Goal: Information Seeking & Learning: Find contact information

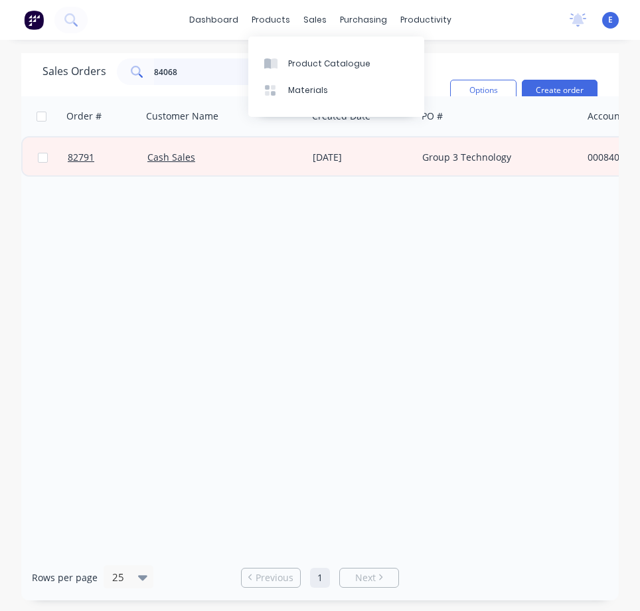
click at [185, 77] on input "84068" at bounding box center [218, 71] width 129 height 27
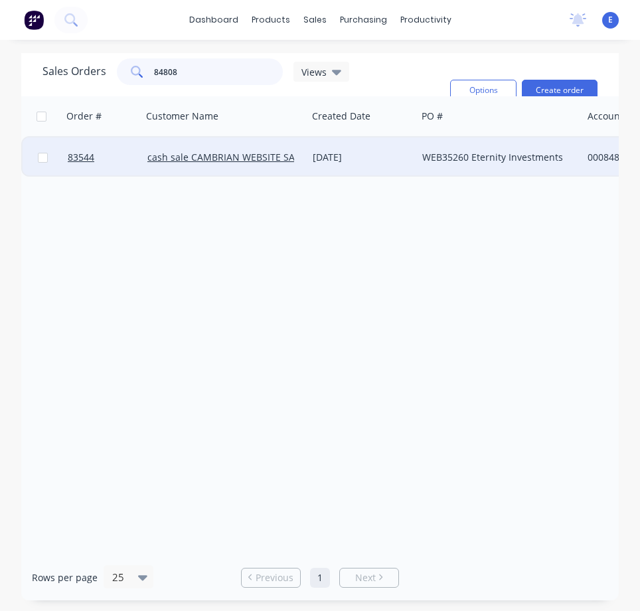
type input "84808"
click at [386, 164] on div "[DATE]" at bounding box center [362, 157] width 110 height 40
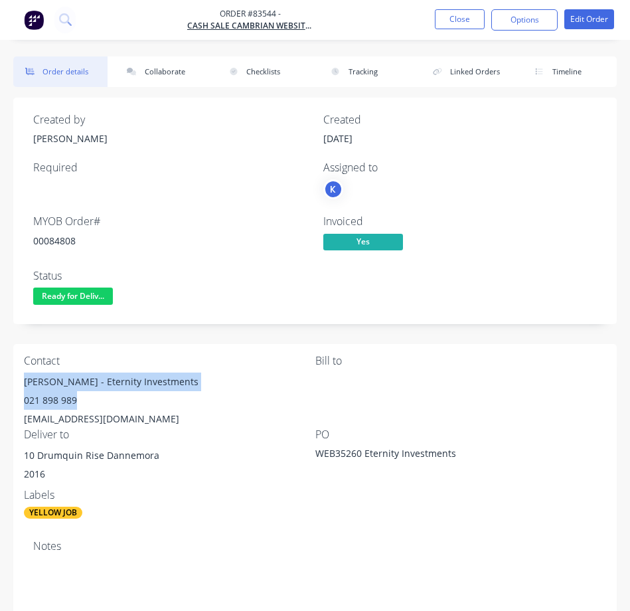
drag, startPoint x: 23, startPoint y: 382, endPoint x: 147, endPoint y: 391, distance: 125.1
click at [147, 391] on div "Contact [PERSON_NAME] - Eternity Investments 021 898 989 [EMAIL_ADDRESS][DOMAIN…" at bounding box center [314, 437] width 603 height 186
drag, startPoint x: 156, startPoint y: 384, endPoint x: 137, endPoint y: 384, distance: 19.2
click at [155, 384] on div "[PERSON_NAME] - Eternity Investments" at bounding box center [169, 381] width 291 height 19
click at [175, 369] on div "Contact [PERSON_NAME] - Eternity Investments 021 898 989 [EMAIL_ADDRESS][DOMAIN…" at bounding box center [169, 391] width 291 height 74
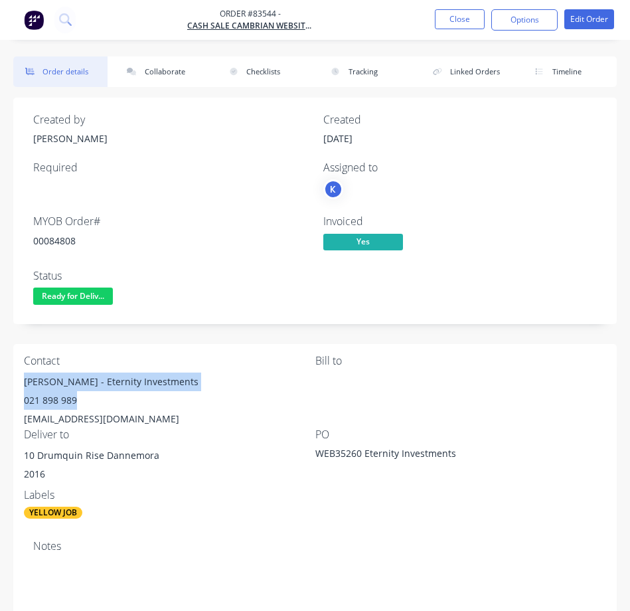
click at [171, 381] on div "[PERSON_NAME] - Eternity Investments" at bounding box center [169, 381] width 291 height 19
drag, startPoint x: 86, startPoint y: 384, endPoint x: 176, endPoint y: 377, distance: 89.9
click at [176, 377] on div "[PERSON_NAME] - Eternity Investments" at bounding box center [169, 381] width 291 height 19
copy div "Eternity Investments"
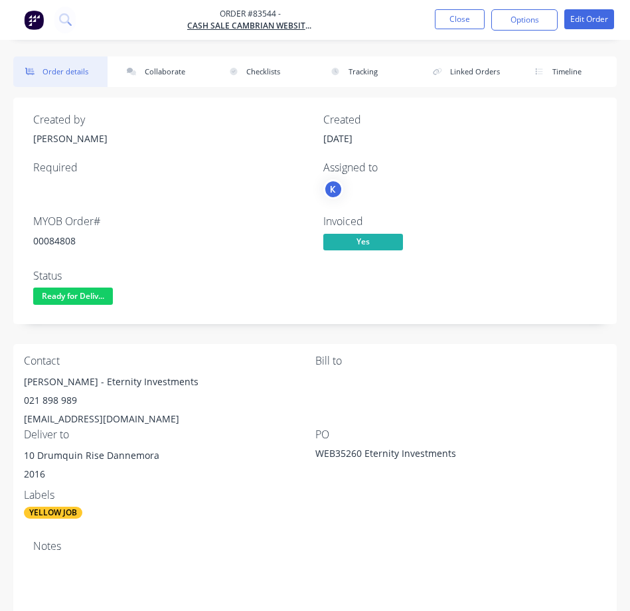
click at [60, 244] on div "00084808" at bounding box center [170, 241] width 274 height 14
copy div "00084808"
drag, startPoint x: 27, startPoint y: 401, endPoint x: 80, endPoint y: 399, distance: 53.8
click at [82, 399] on div "021 898 989" at bounding box center [169, 400] width 291 height 19
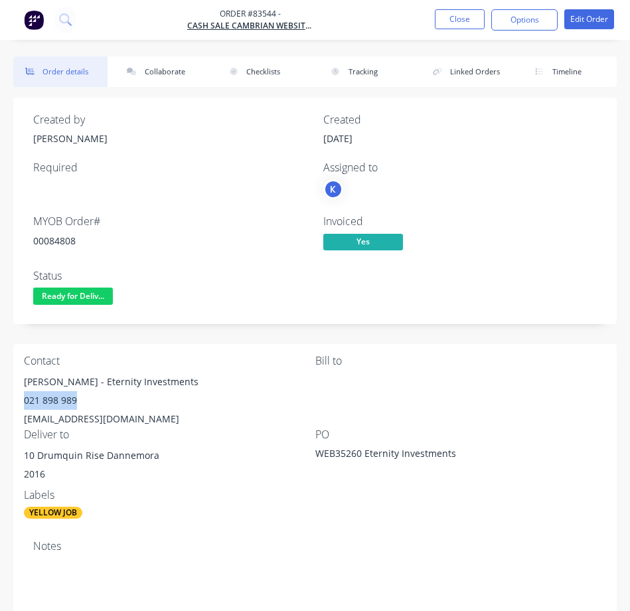
copy div "021 898 989"
drag, startPoint x: 143, startPoint y: 418, endPoint x: 26, endPoint y: 423, distance: 116.9
click at [23, 423] on div "Contact [PERSON_NAME] - Eternity Investments 021 898 989 [EMAIL_ADDRESS][DOMAIN…" at bounding box center [314, 437] width 603 height 186
copy div "[EMAIL_ADDRESS][DOMAIN_NAME]"
drag, startPoint x: 27, startPoint y: 382, endPoint x: 74, endPoint y: 375, distance: 47.7
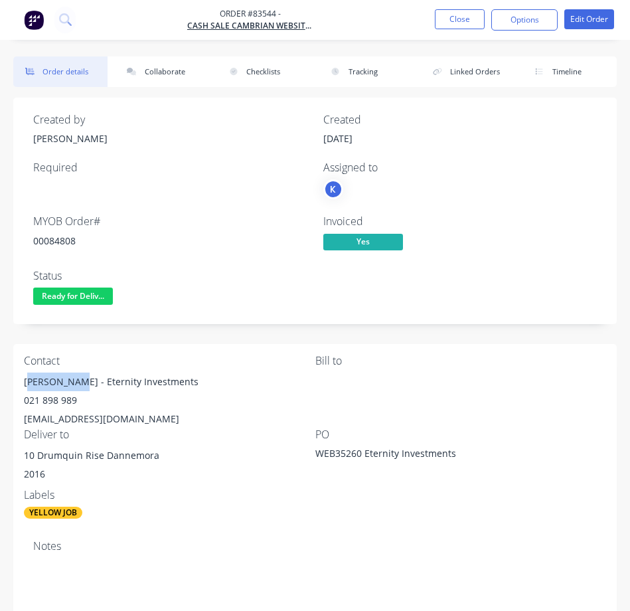
click at [74, 375] on div "[PERSON_NAME] - Eternity Investments" at bounding box center [169, 381] width 291 height 19
copy div "[PERSON_NAME]"
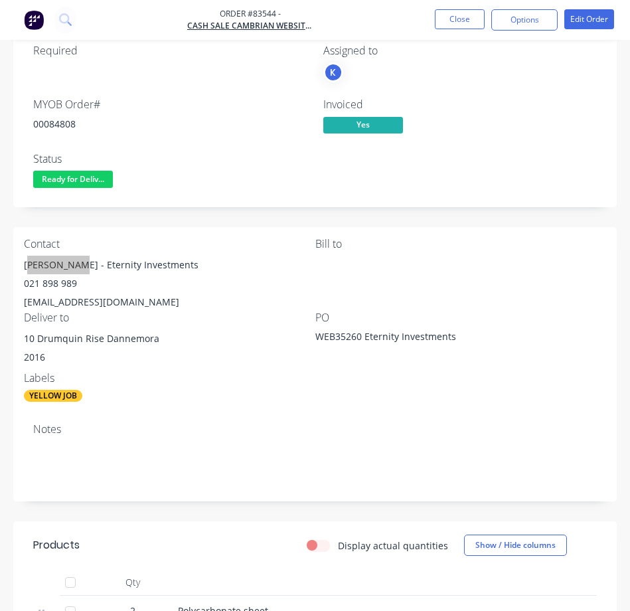
scroll to position [133, 0]
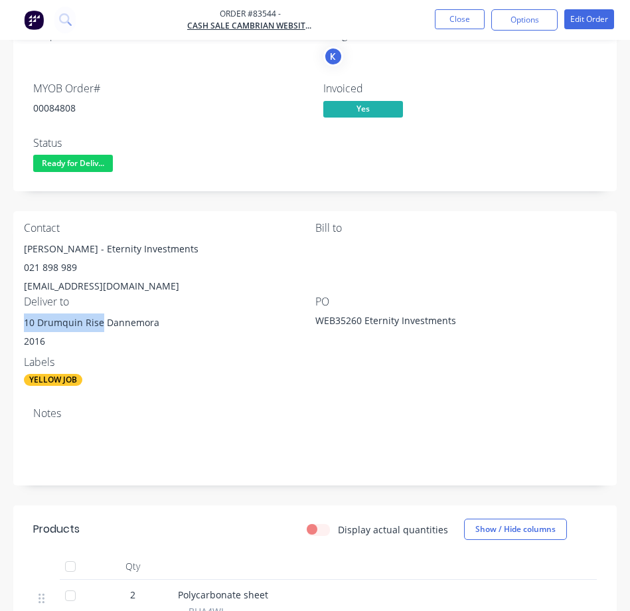
drag, startPoint x: 19, startPoint y: 327, endPoint x: 100, endPoint y: 315, distance: 81.1
click at [100, 315] on div "Contact [PERSON_NAME] - Eternity Investments 021 898 989 [EMAIL_ADDRESS][DOMAIN…" at bounding box center [314, 304] width 603 height 186
copy div "10 Drumquin Rise"
click at [62, 23] on icon at bounding box center [65, 19] width 13 height 13
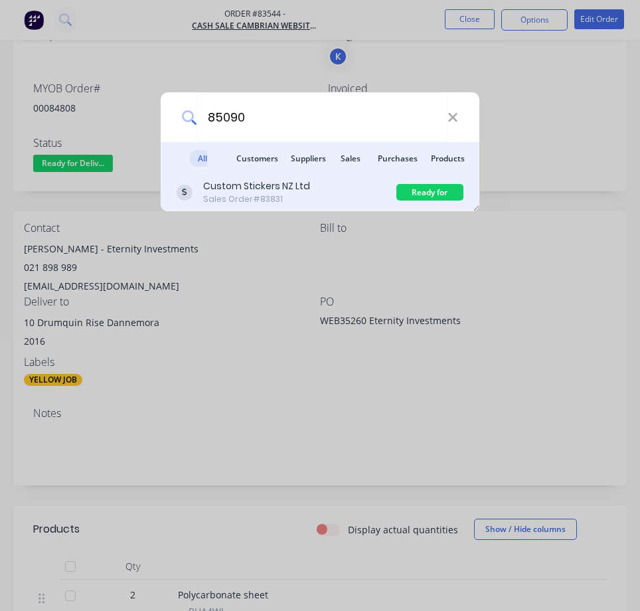
type input "85090"
click at [366, 183] on div "Custom Stickers NZ Ltd Sales Order #83831" at bounding box center [287, 192] width 220 height 26
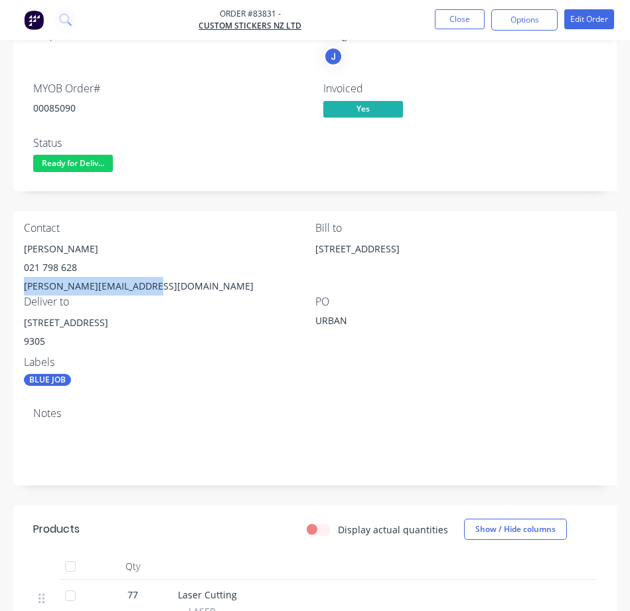
drag, startPoint x: 25, startPoint y: 286, endPoint x: 142, endPoint y: 279, distance: 117.0
click at [142, 279] on div "Contact [PERSON_NAME] [PHONE_NUMBER] [PERSON_NAME][EMAIL_ADDRESS][DOMAIN_NAME] …" at bounding box center [314, 304] width 603 height 186
copy div "[PERSON_NAME][EMAIL_ADDRESS][DOMAIN_NAME]"
drag, startPoint x: 25, startPoint y: 324, endPoint x: 48, endPoint y: 343, distance: 29.7
click at [127, 315] on div "Contact [PERSON_NAME] [PHONE_NUMBER] [PERSON_NAME][EMAIL_ADDRESS][DOMAIN_NAME] …" at bounding box center [314, 304] width 603 height 186
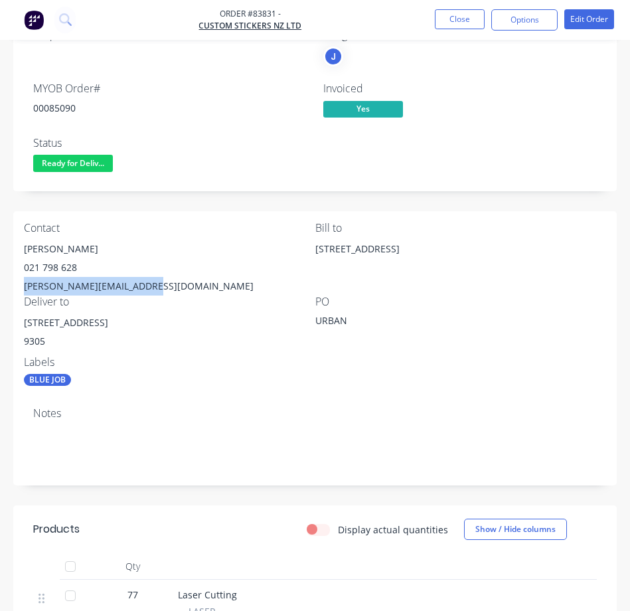
copy div "[STREET_ADDRESS]"
click at [60, 112] on div "00085090" at bounding box center [170, 108] width 274 height 14
click at [56, 113] on div "00085090" at bounding box center [170, 108] width 274 height 14
drag, startPoint x: 56, startPoint y: 113, endPoint x: 19, endPoint y: 133, distance: 42.2
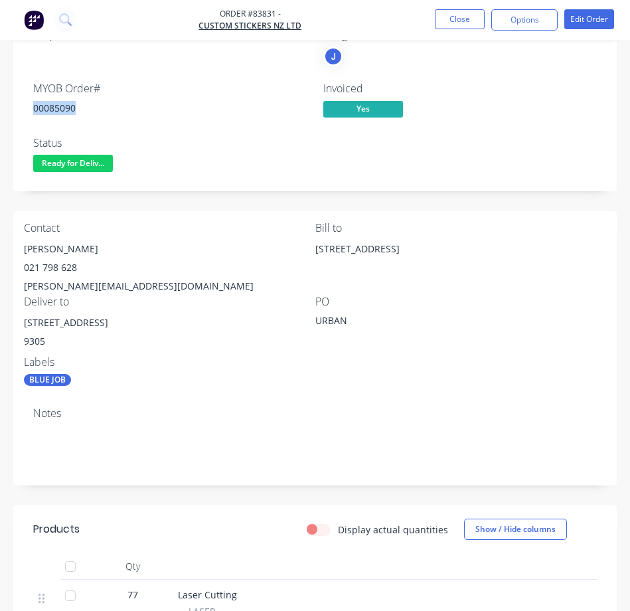
click at [56, 114] on div "00085090" at bounding box center [170, 108] width 274 height 14
copy div "00085090"
click at [34, 250] on div "[PERSON_NAME]" at bounding box center [169, 249] width 291 height 19
copy div "[PERSON_NAME]"
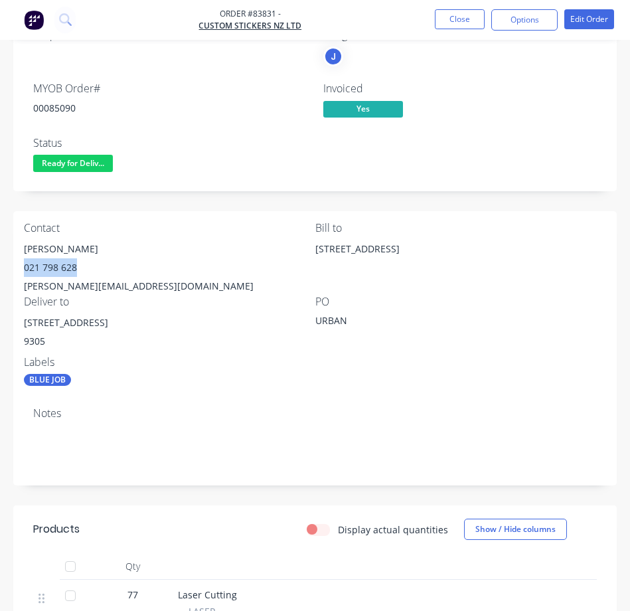
drag, startPoint x: 79, startPoint y: 266, endPoint x: 23, endPoint y: 270, distance: 56.6
click at [23, 270] on div "Contact [PERSON_NAME] [PHONE_NUMBER] [PERSON_NAME][EMAIL_ADDRESS][DOMAIN_NAME] …" at bounding box center [314, 304] width 603 height 186
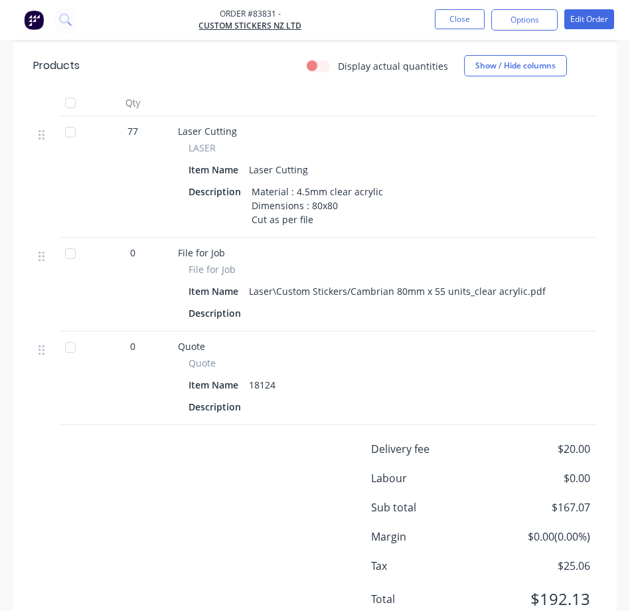
scroll to position [597, 0]
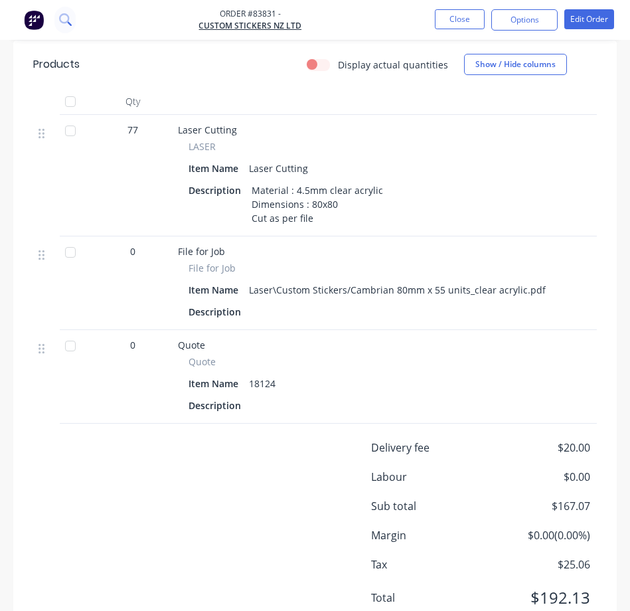
click at [64, 28] on button at bounding box center [64, 20] width 21 height 27
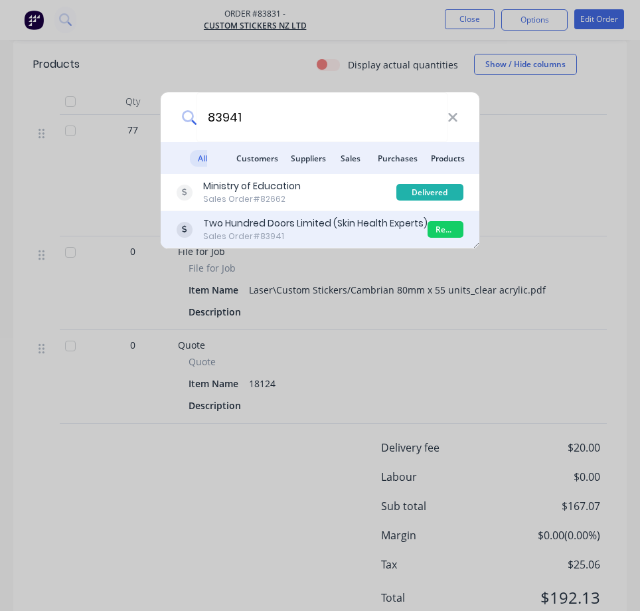
type input "83941"
click at [264, 222] on div "Two Hundred Doors Limited (Skin Health Experts)" at bounding box center [315, 223] width 224 height 14
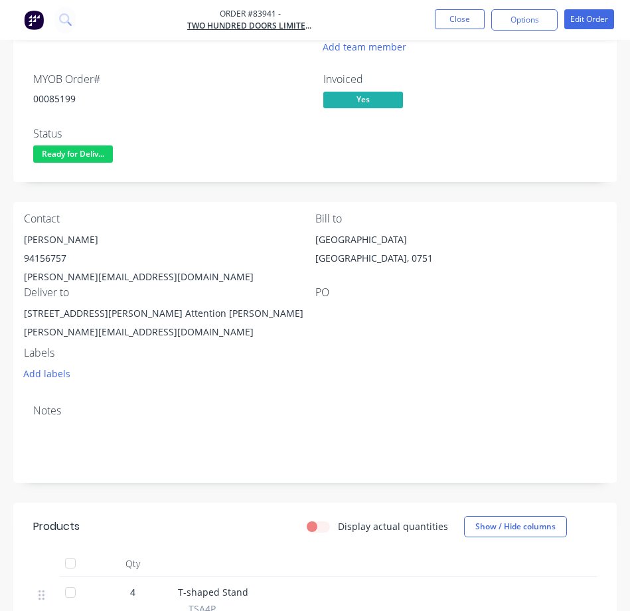
scroll to position [43, 0]
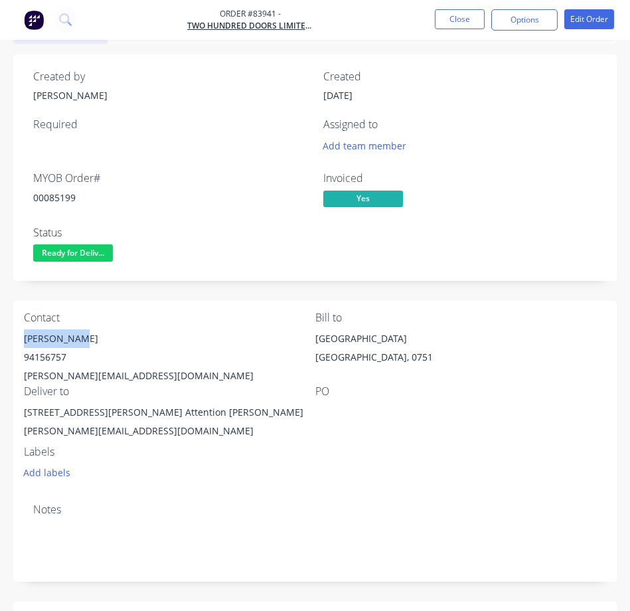
drag, startPoint x: 90, startPoint y: 337, endPoint x: 23, endPoint y: 342, distance: 68.0
click at [23, 342] on div "Contact [PERSON_NAME] Read [PHONE_NUMBER] [PERSON_NAME][EMAIL_ADDRESS][DOMAIN_N…" at bounding box center [314, 397] width 603 height 192
drag, startPoint x: 178, startPoint y: 25, endPoint x: 322, endPoint y: 22, distance: 144.1
click at [314, 29] on nav "Order #83941 - Two Hundred Doors Limited (Skin Health Experts) Close Options Ed…" at bounding box center [315, 20] width 630 height 40
click at [322, 21] on nav "Order #83941 - Two Hundred Doors Limited (Skin Health Experts) Close Options Ed…" at bounding box center [315, 20] width 630 height 40
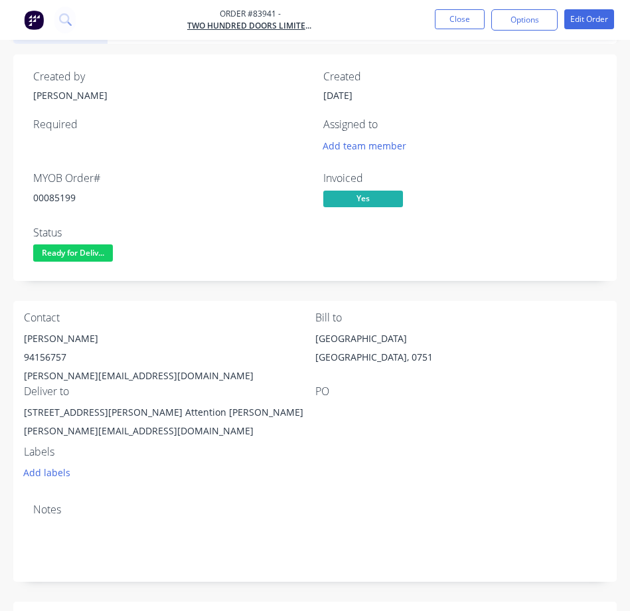
drag, startPoint x: 220, startPoint y: 72, endPoint x: 204, endPoint y: 116, distance: 46.6
click at [220, 73] on div "Created by" at bounding box center [170, 76] width 274 height 13
drag, startPoint x: 145, startPoint y: 31, endPoint x: 322, endPoint y: 26, distance: 177.3
click at [322, 26] on nav "Order #83941 - Two Hundred Doors Limited (Skin Health Experts) Close Options Ed…" at bounding box center [315, 20] width 630 height 40
click at [341, 35] on nav "Order #83941 - Two Hundred Doors Limited (Skin Health Experts) Close Options Ed…" at bounding box center [315, 20] width 630 height 40
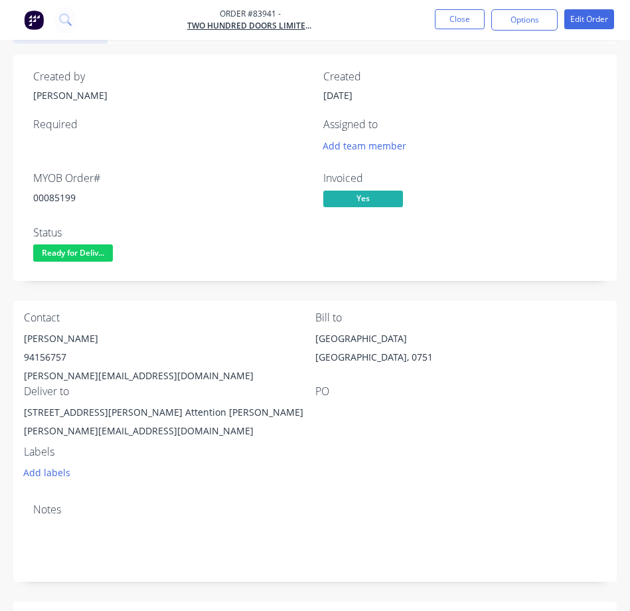
click at [42, 201] on div "00085199" at bounding box center [170, 197] width 274 height 14
drag, startPoint x: 42, startPoint y: 200, endPoint x: 5, endPoint y: 202, distance: 36.5
click at [37, 198] on div "00085199" at bounding box center [170, 197] width 274 height 14
drag, startPoint x: 23, startPoint y: 416, endPoint x: 129, endPoint y: 410, distance: 107.0
click at [129, 410] on div "Contact [PERSON_NAME] Read [PHONE_NUMBER] [PERSON_NAME][EMAIL_ADDRESS][DOMAIN_N…" at bounding box center [314, 397] width 603 height 192
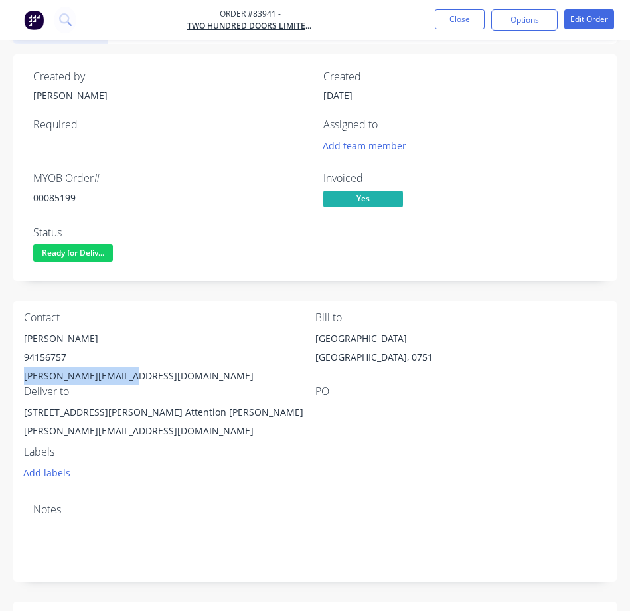
drag, startPoint x: 18, startPoint y: 378, endPoint x: 134, endPoint y: 370, distance: 116.4
click at [134, 370] on div "Contact [PERSON_NAME] Read [PHONE_NUMBER] [PERSON_NAME][EMAIL_ADDRESS][DOMAIN_N…" at bounding box center [314, 397] width 603 height 192
